Goal: Task Accomplishment & Management: Manage account settings

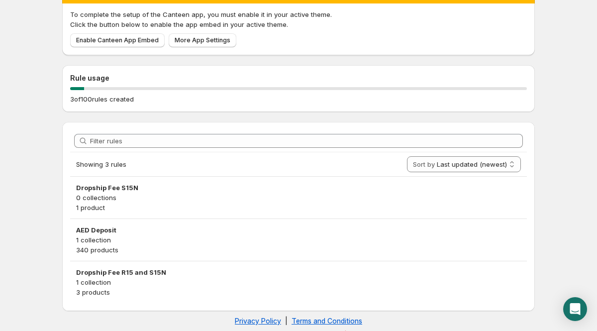
scroll to position [68, 0]
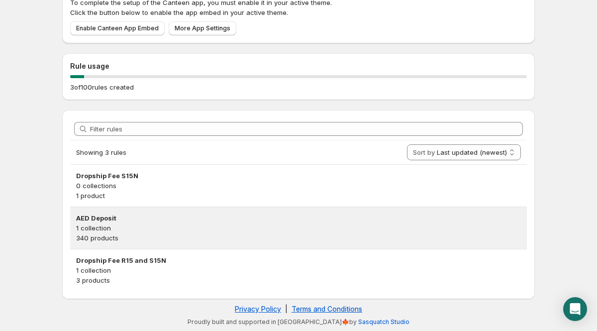
click at [112, 233] on p "340 products" at bounding box center [298, 238] width 445 height 10
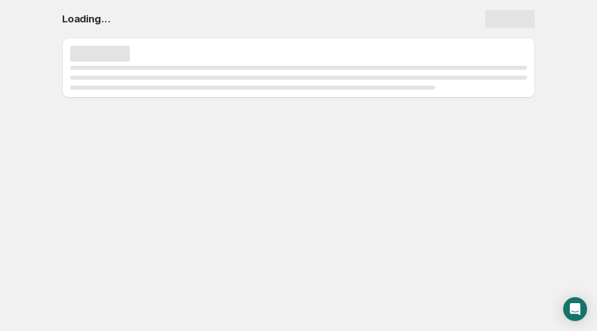
scroll to position [0, 0]
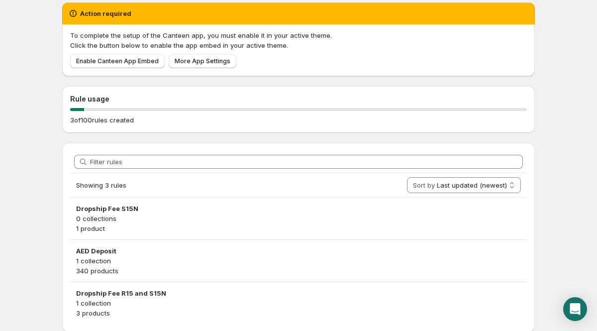
scroll to position [68, 0]
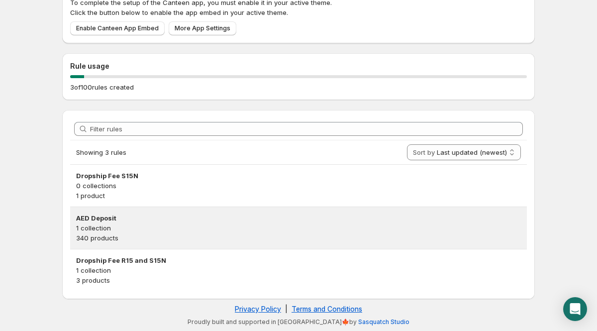
click at [104, 228] on p "1 collection" at bounding box center [298, 228] width 445 height 10
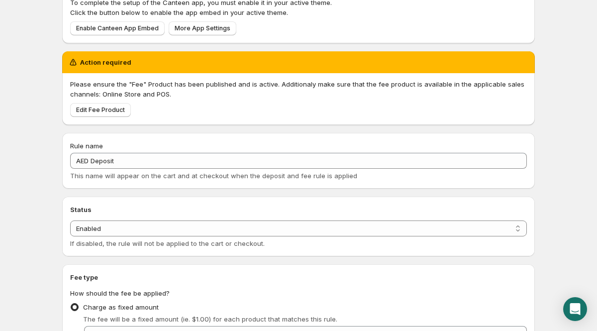
scroll to position [66, 0]
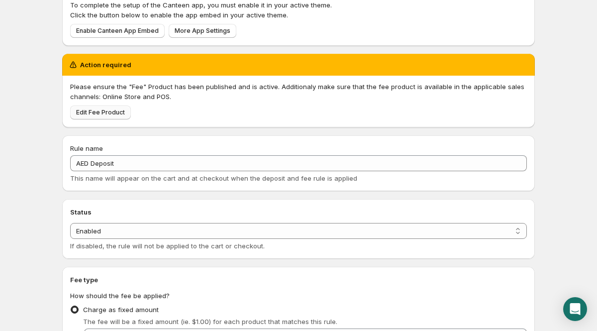
click at [93, 114] on span "Edit Fee Product" at bounding box center [100, 112] width 49 height 8
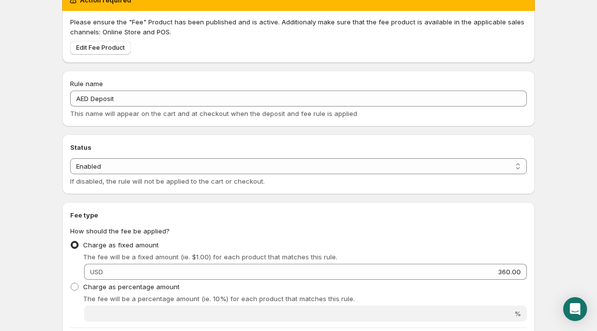
scroll to position [0, 0]
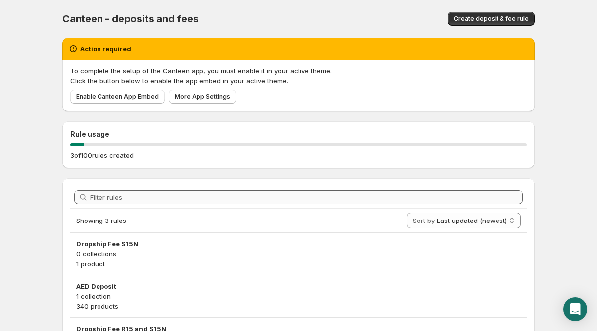
scroll to position [68, 0]
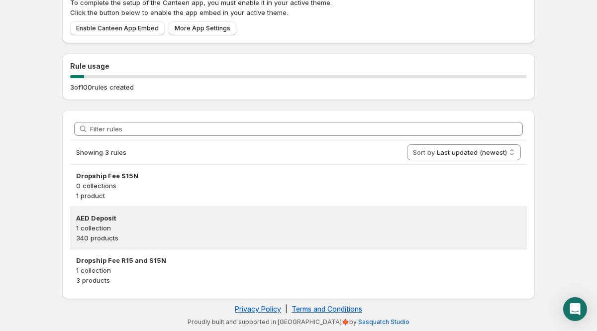
click at [113, 239] on p "340 products" at bounding box center [298, 238] width 445 height 10
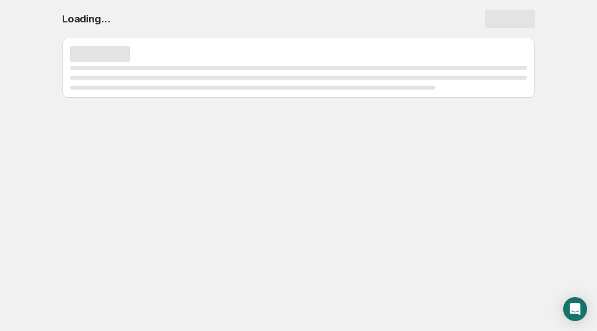
scroll to position [0, 0]
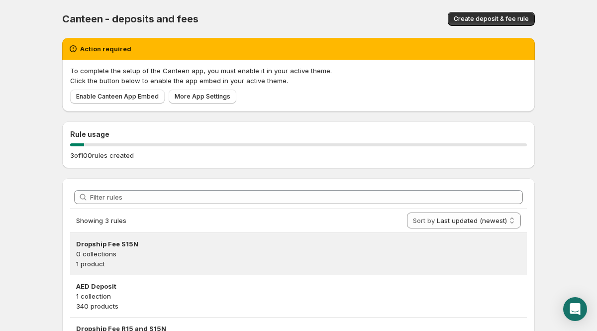
scroll to position [68, 0]
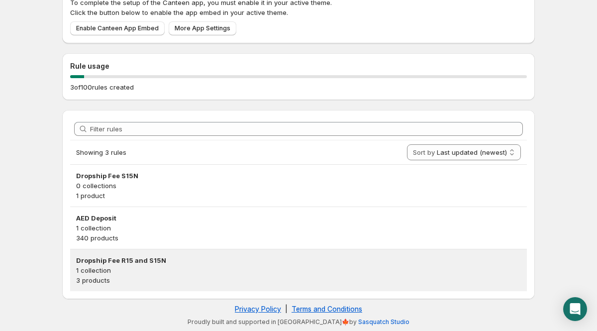
click at [90, 280] on p "3 products" at bounding box center [298, 280] width 445 height 10
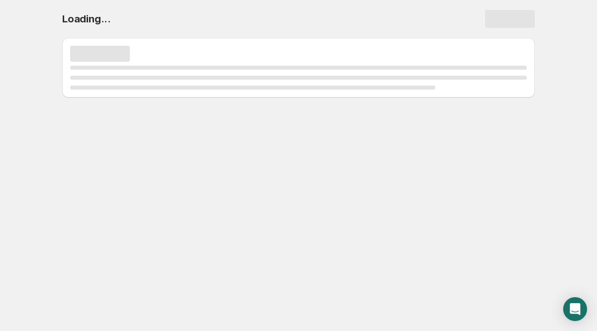
scroll to position [0, 0]
select select "deactive"
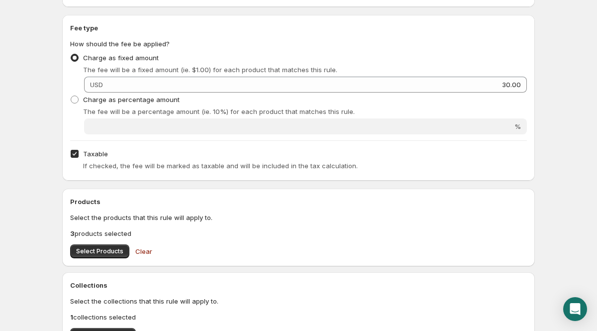
scroll to position [370, 0]
click at [103, 233] on p "3 products selected" at bounding box center [298, 233] width 457 height 10
click at [118, 217] on p "Select the products that this rule will apply to." at bounding box center [298, 217] width 457 height 10
click at [110, 251] on span "Select Products" at bounding box center [99, 251] width 47 height 8
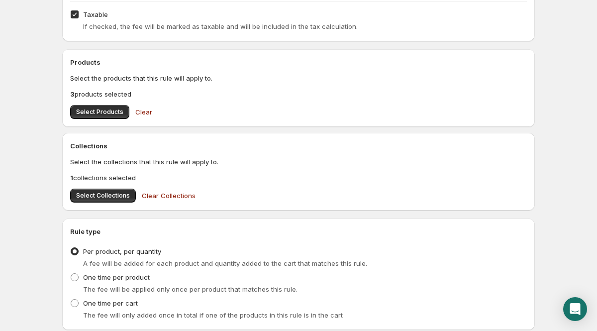
scroll to position [0, 0]
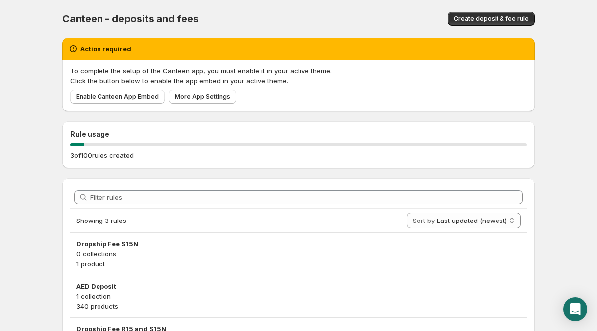
scroll to position [68, 0]
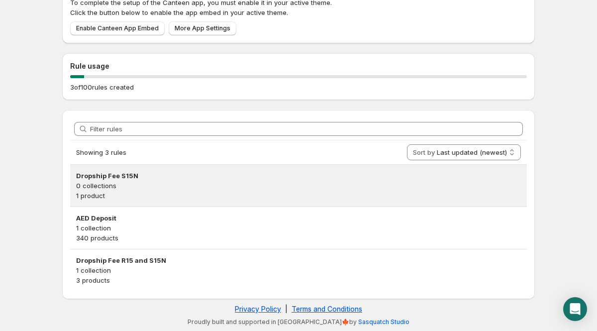
click at [112, 198] on p "1 product" at bounding box center [298, 196] width 445 height 10
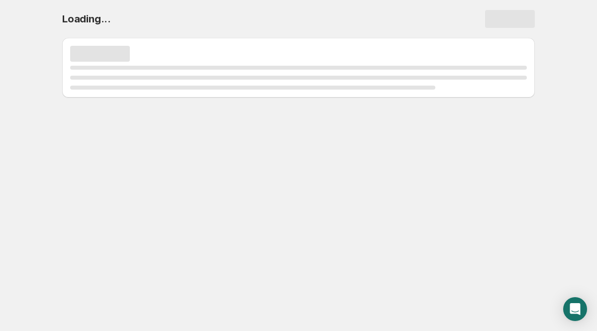
select select "deactive"
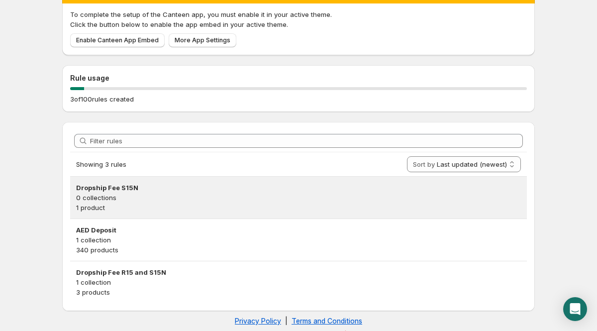
scroll to position [68, 0]
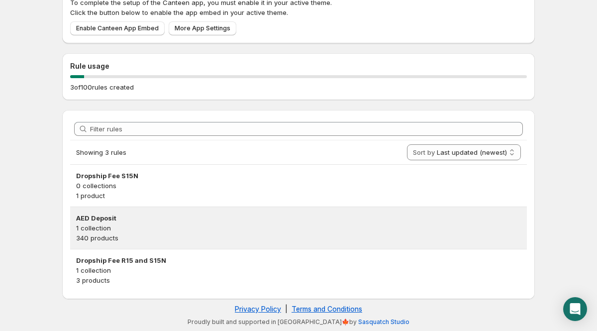
click at [113, 224] on p "1 collection" at bounding box center [298, 228] width 445 height 10
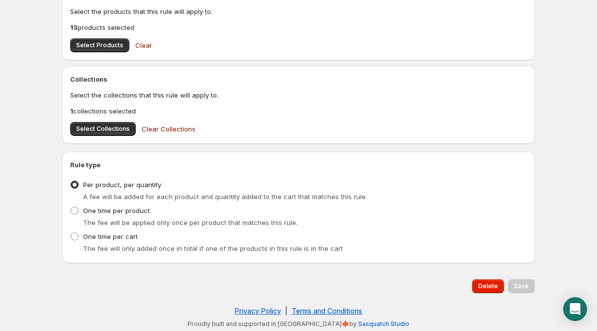
scroll to position [525, 0]
